Goal: Information Seeking & Learning: Find specific fact

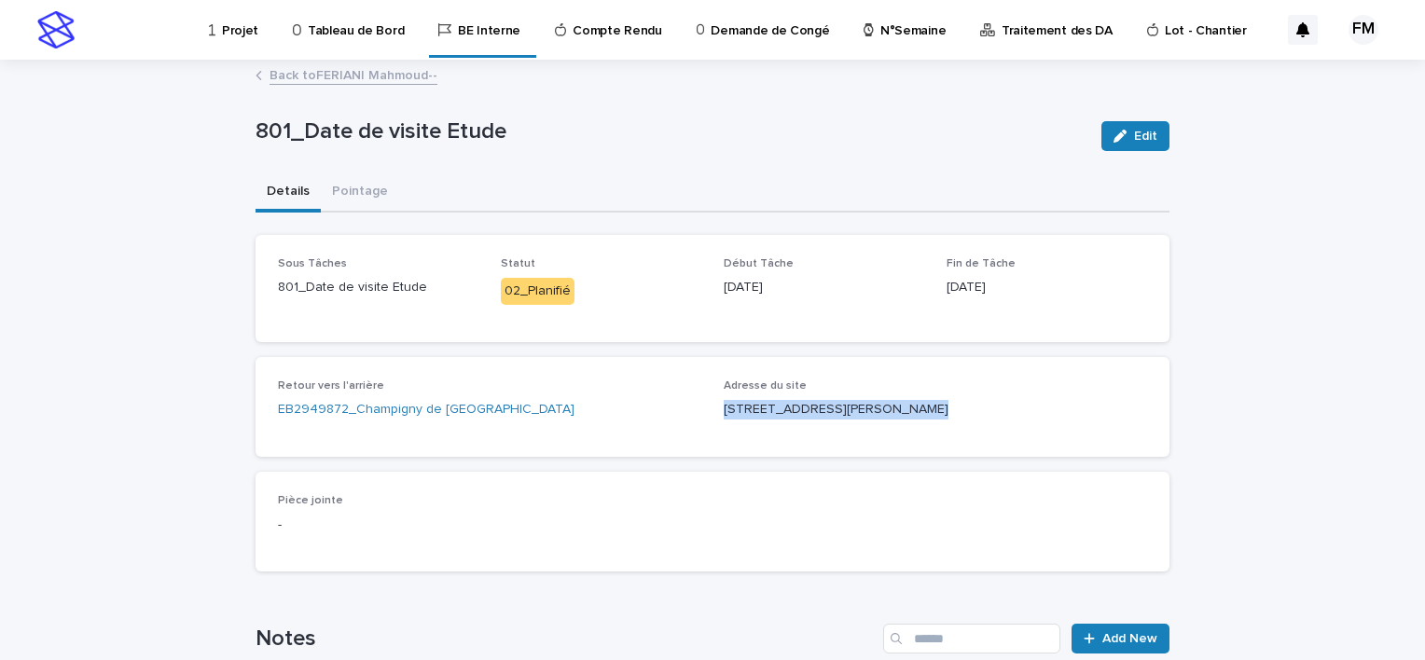
click at [215, 35] on div "Projet" at bounding box center [237, 19] width 60 height 39
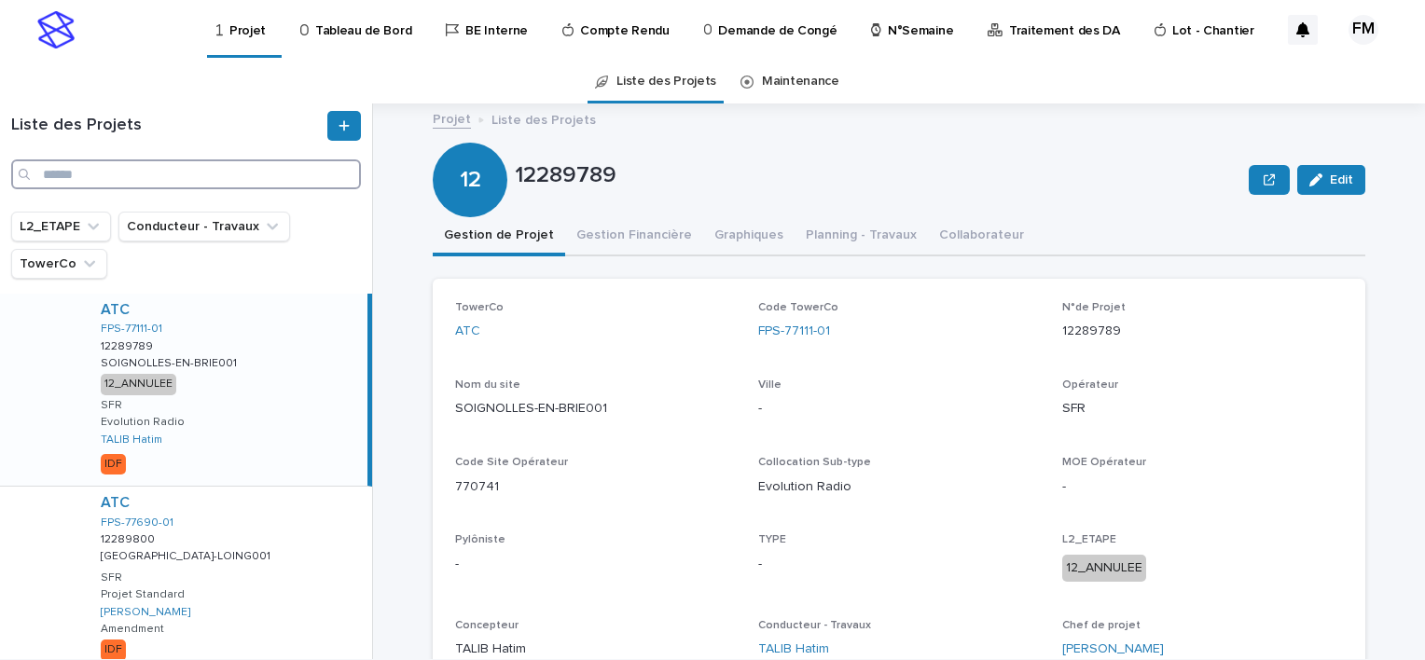
click at [138, 170] on input "Search" at bounding box center [186, 174] width 350 height 30
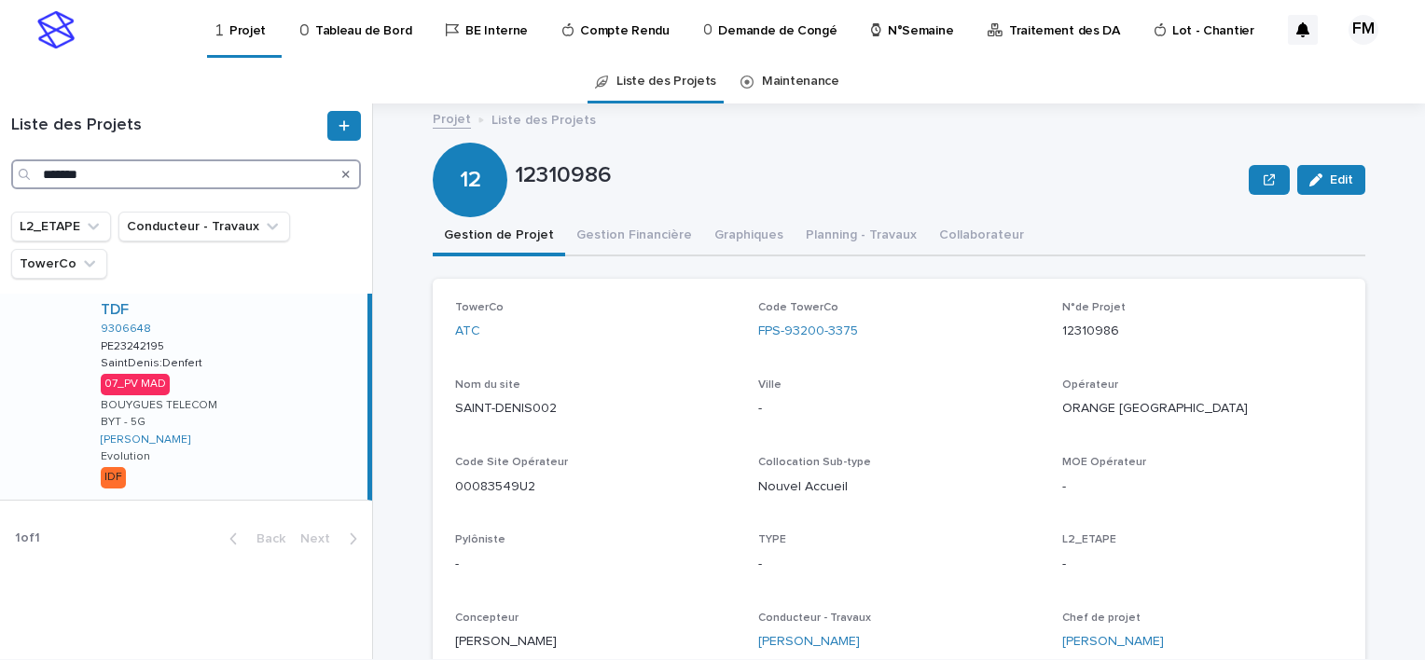
type input "*******"
click at [256, 376] on div "TDF 9306648 PE23242195 PE23242195 SaintDenis:Denfert SaintDenis:Denfert 07_PV M…" at bounding box center [227, 397] width 282 height 206
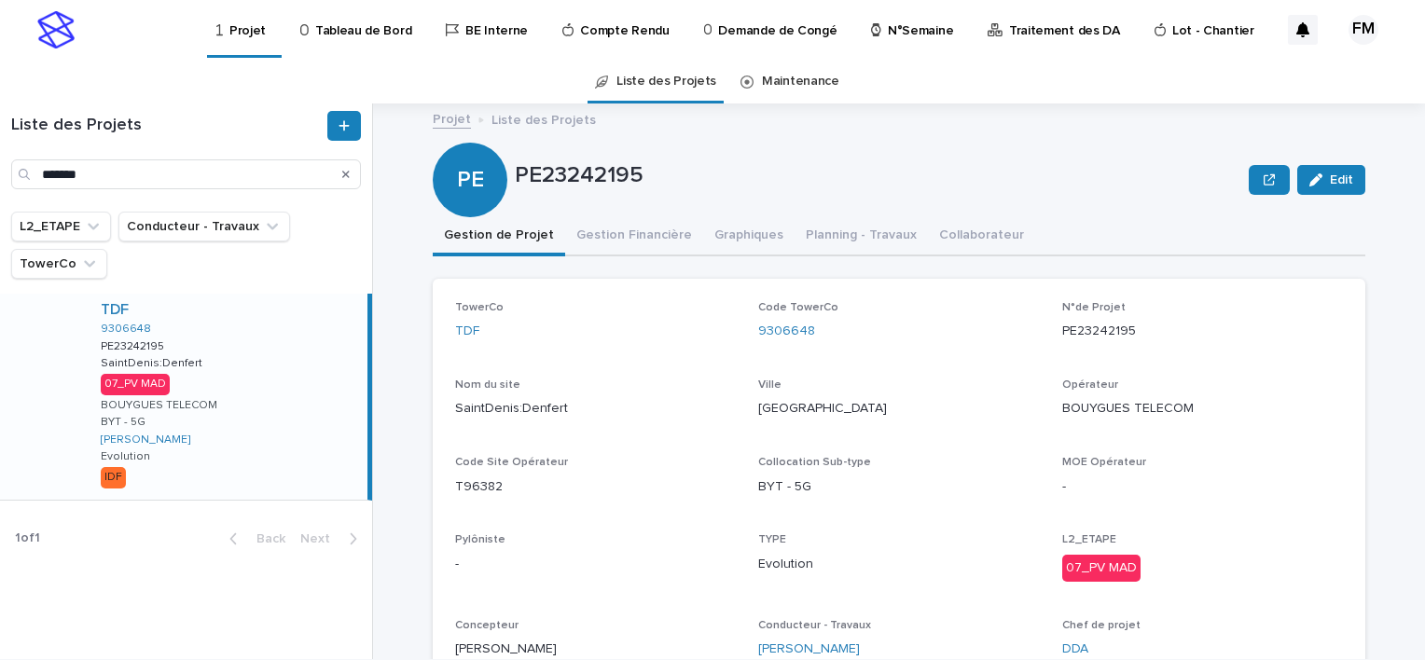
click at [893, 320] on div "PE23242195" at bounding box center [1202, 329] width 281 height 23
copy p "PE23242195"
drag, startPoint x: 815, startPoint y: 339, endPoint x: 741, endPoint y: 339, distance: 73.7
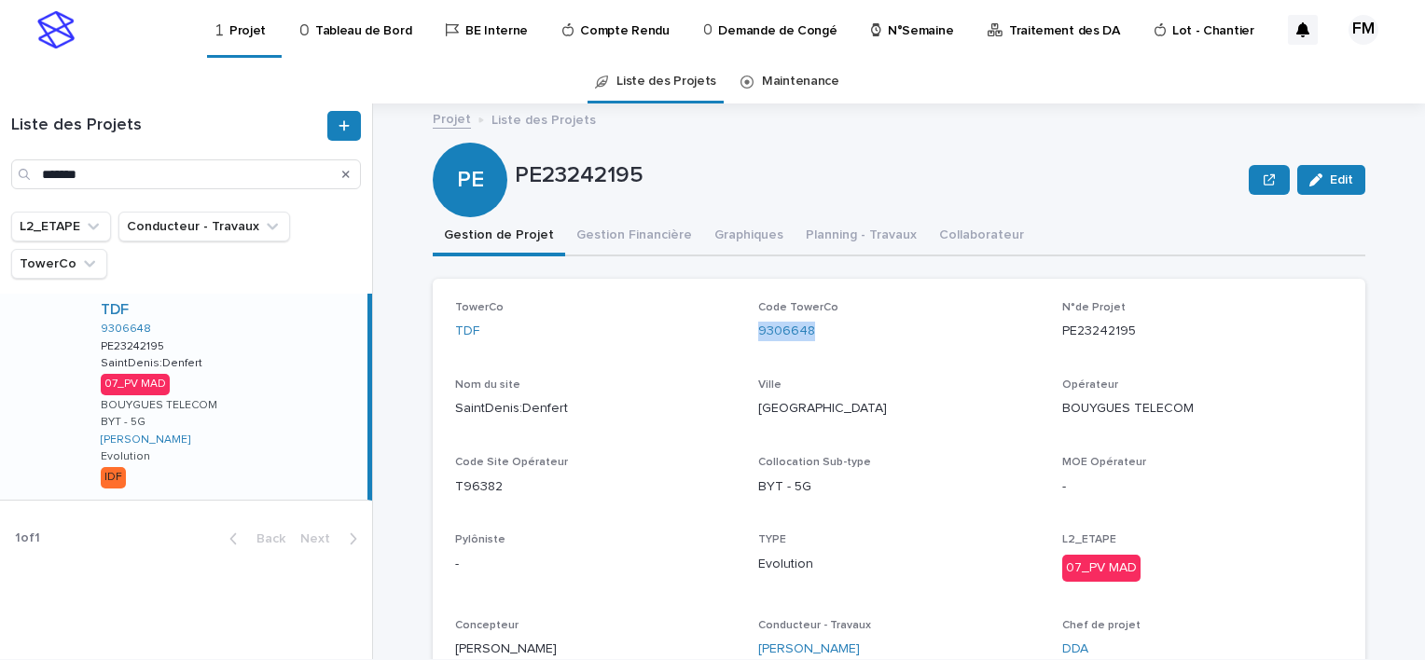
click at [741, 339] on div "TowerCo TDF Code TowerCo 9306648 N°de Projet PE23242195 Nom du site SaintDenis:…" at bounding box center [899, 487] width 888 height 373
copy link "9306648"
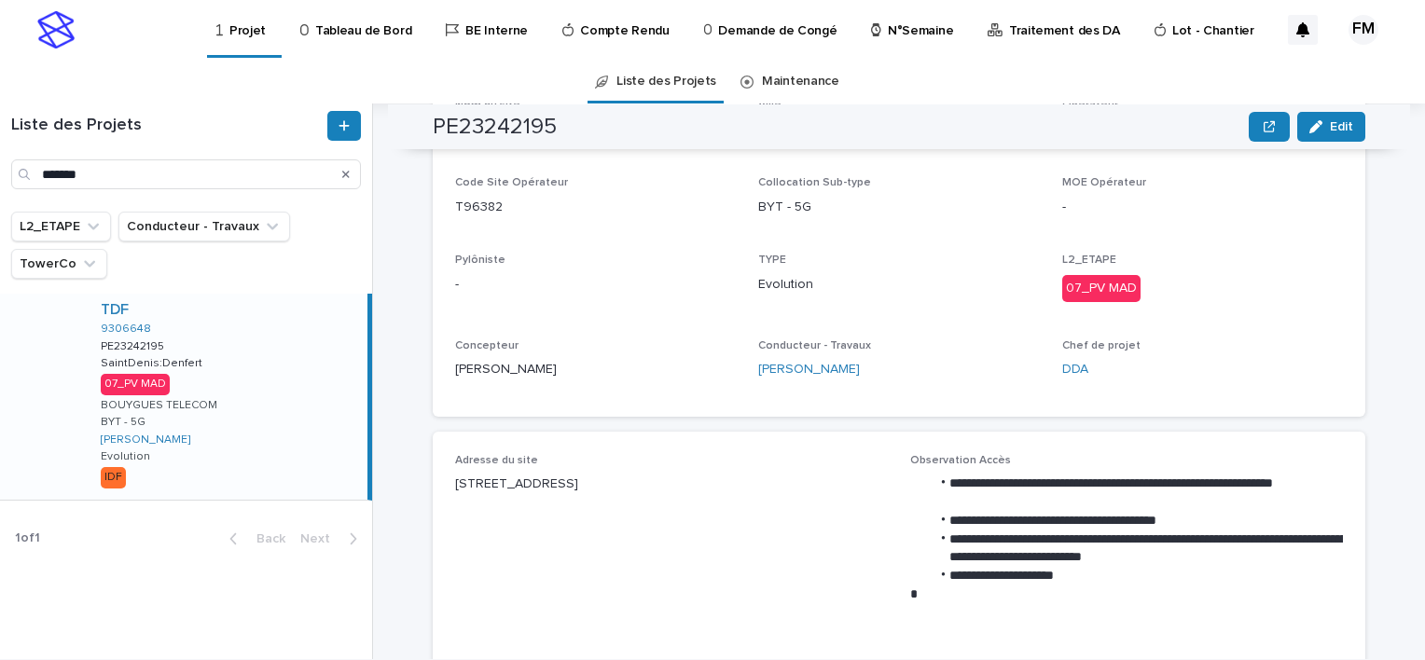
click at [552, 385] on p "[STREET_ADDRESS]" at bounding box center [671, 485] width 433 height 20
copy p "[STREET_ADDRESS]"
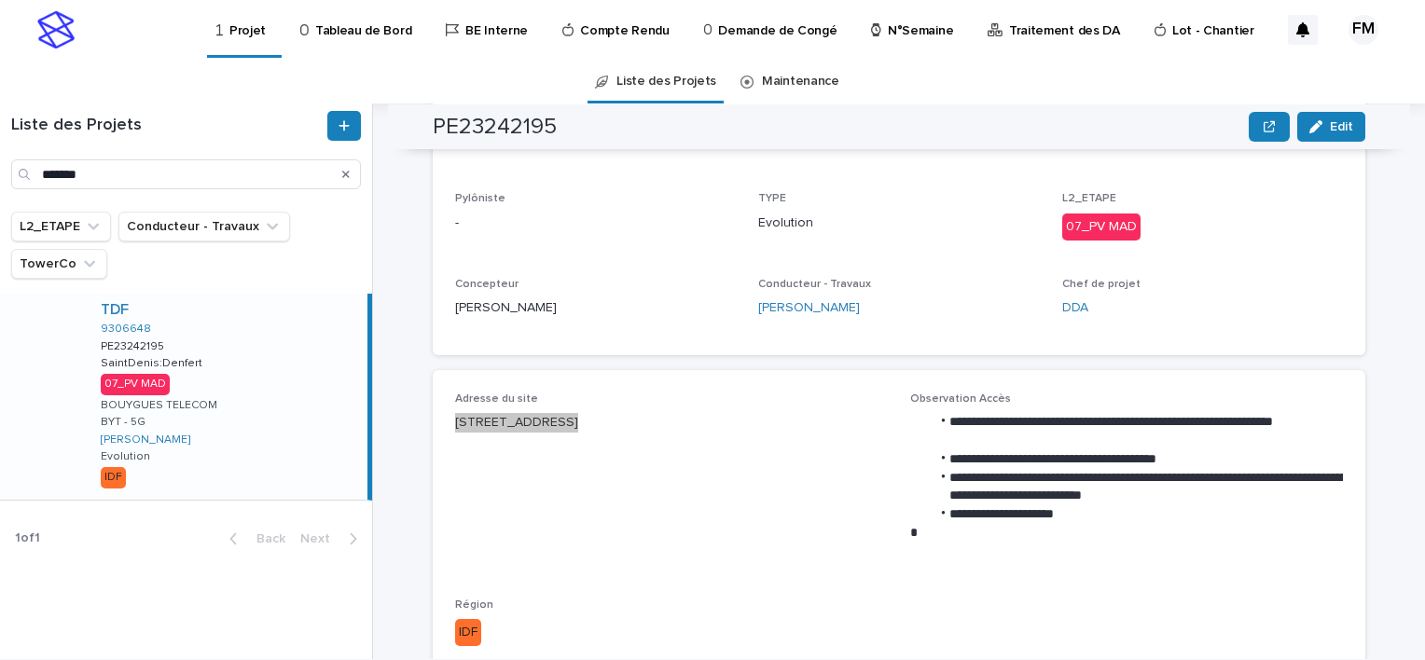
scroll to position [373, 0]
